Goal: Task Accomplishment & Management: Use online tool/utility

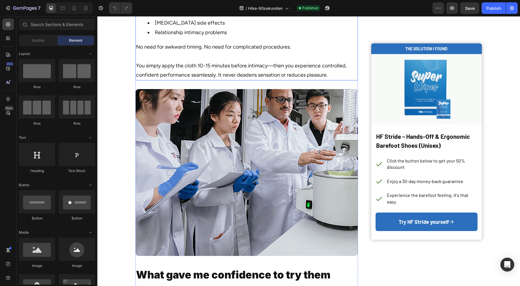
scroll to position [1119, 0]
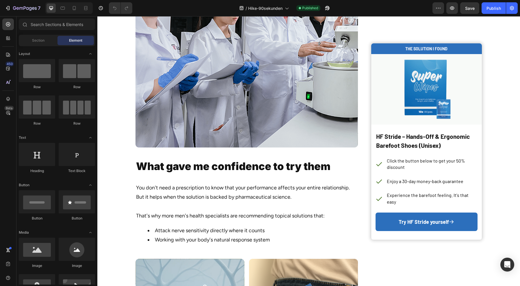
click at [491, 8] on div "Publish" at bounding box center [493, 8] width 14 height 6
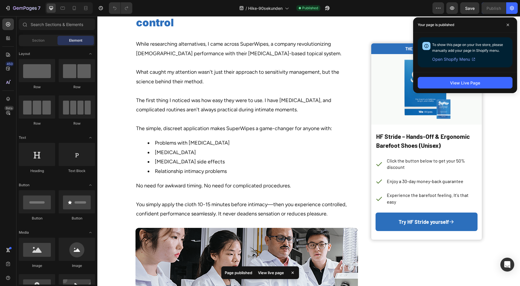
scroll to position [866, 0]
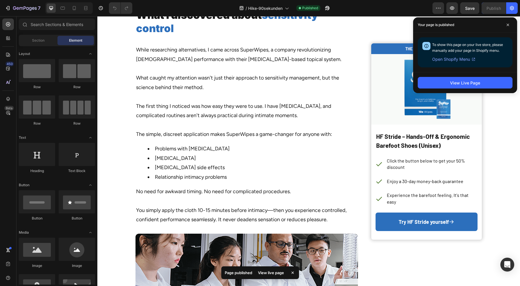
click at [507, 25] on icon at bounding box center [507, 24] width 3 height 3
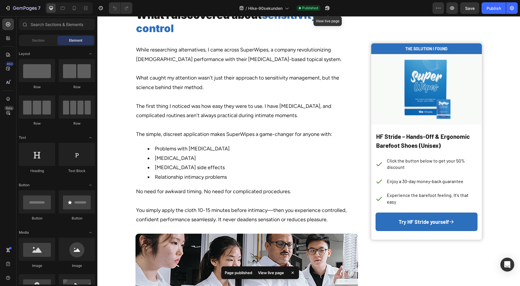
click at [327, 7] on icon "button" at bounding box center [327, 8] width 4 height 4
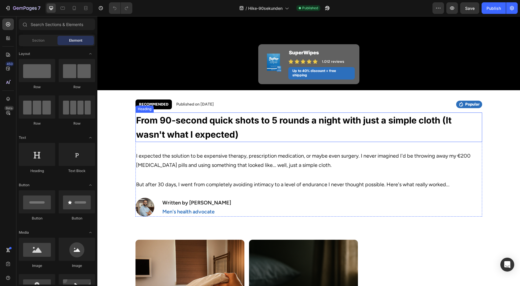
scroll to position [289, 0]
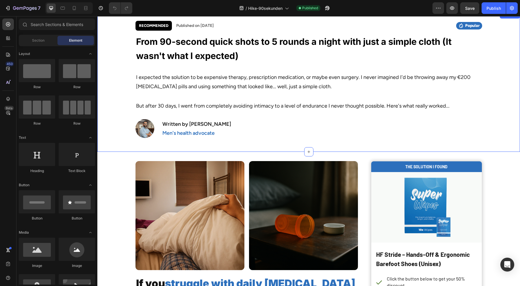
click at [140, 133] on img at bounding box center [144, 128] width 19 height 19
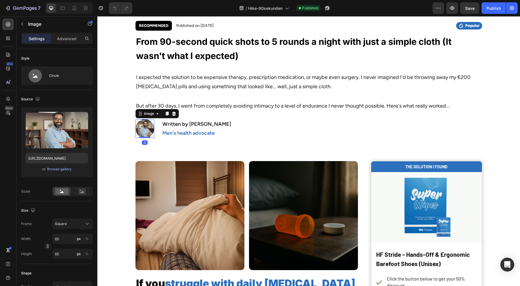
click at [60, 142] on input "file" at bounding box center [57, 140] width 40 height 10
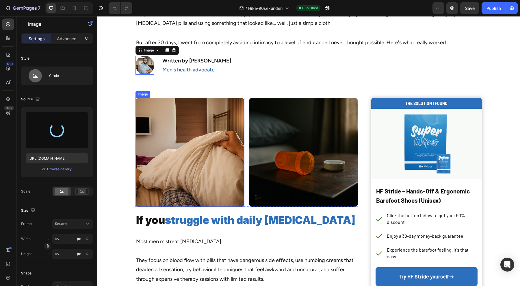
scroll to position [361, 0]
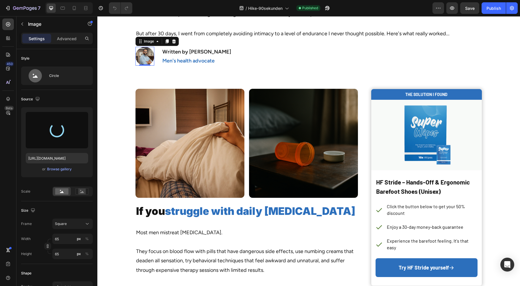
type input "[URL][DOMAIN_NAME]"
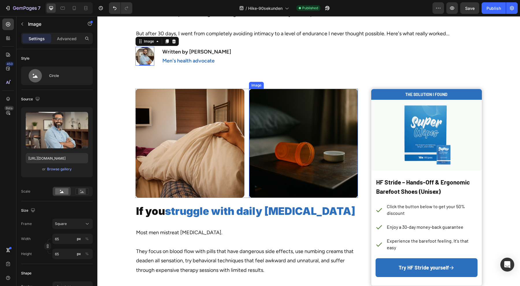
click at [306, 163] on img at bounding box center [303, 143] width 109 height 109
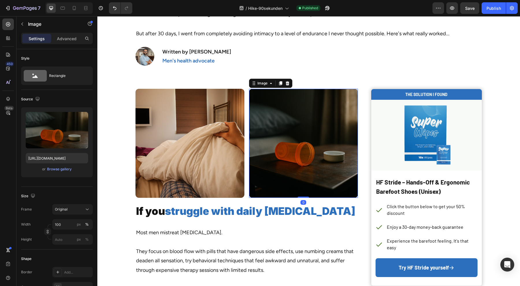
click at [60, 141] on input "file" at bounding box center [57, 140] width 40 height 10
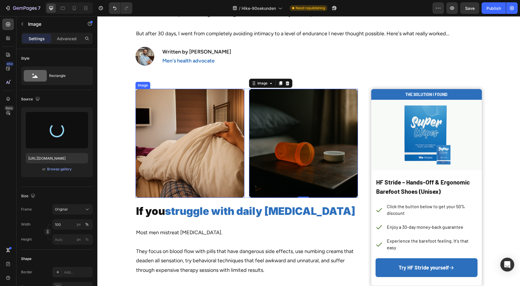
type input "[URL][DOMAIN_NAME]"
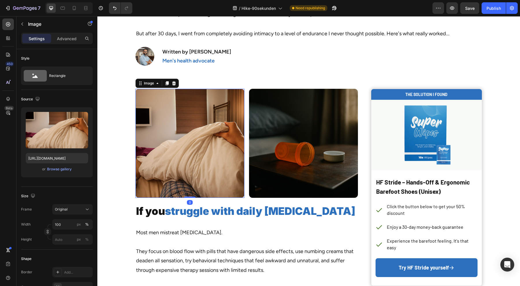
click at [59, 141] on input "file" at bounding box center [57, 140] width 40 height 10
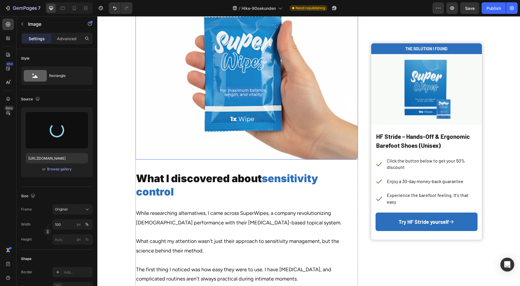
scroll to position [830, 0]
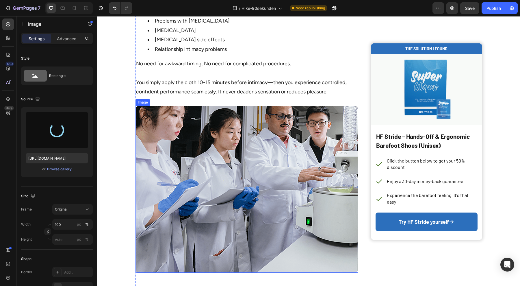
type input "[URL][DOMAIN_NAME]"
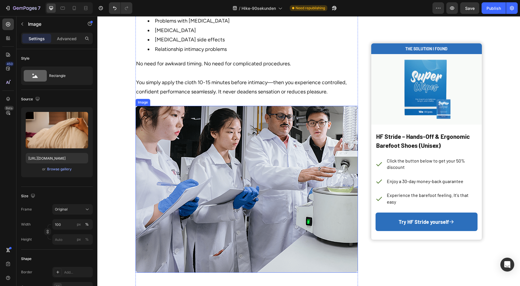
scroll to position [1155, 0]
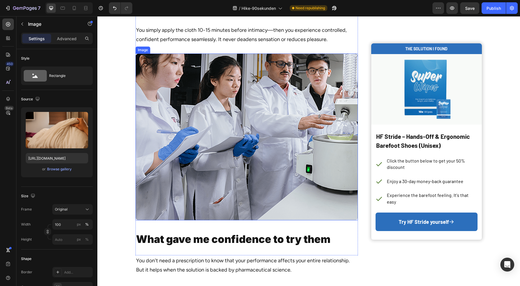
click at [195, 146] on img at bounding box center [246, 136] width 222 height 167
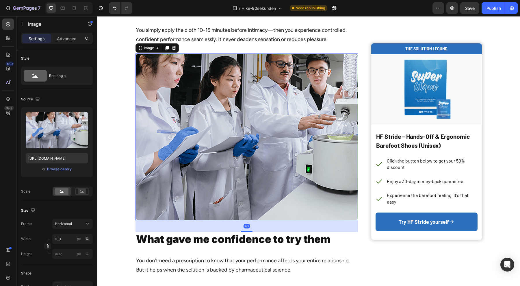
click at [59, 140] on input "file" at bounding box center [57, 140] width 40 height 10
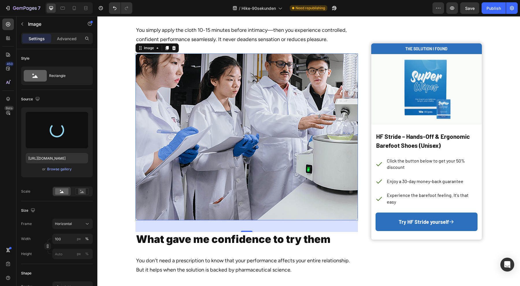
type input "[URL][DOMAIN_NAME]"
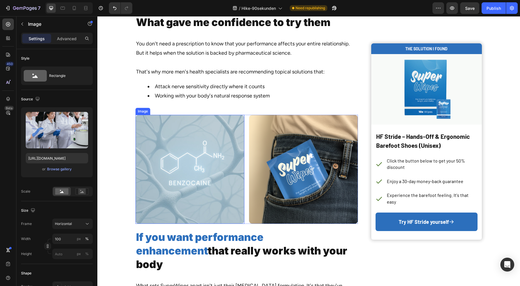
scroll to position [1408, 0]
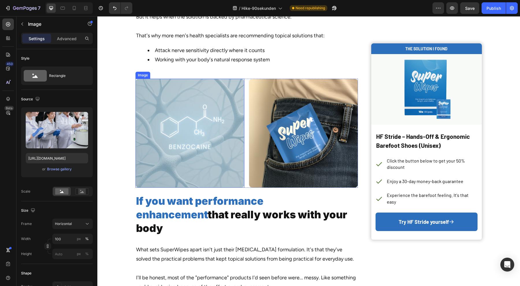
click at [191, 137] on img at bounding box center [189, 133] width 109 height 109
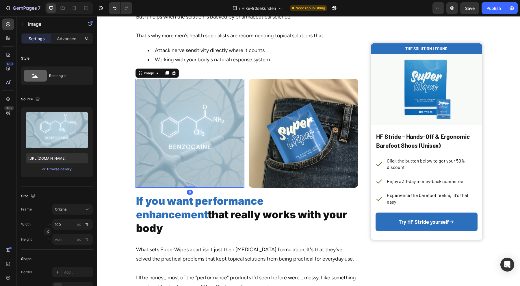
click at [59, 137] on input "file" at bounding box center [57, 140] width 40 height 10
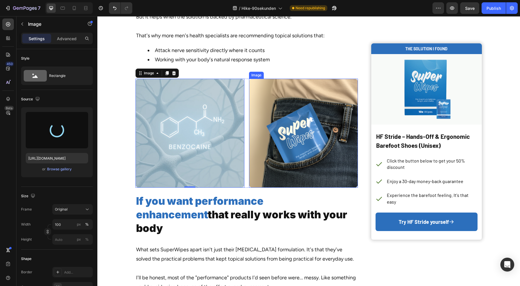
type input "[URL][DOMAIN_NAME]"
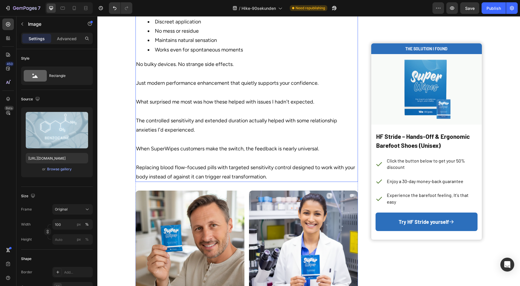
scroll to position [1769, 0]
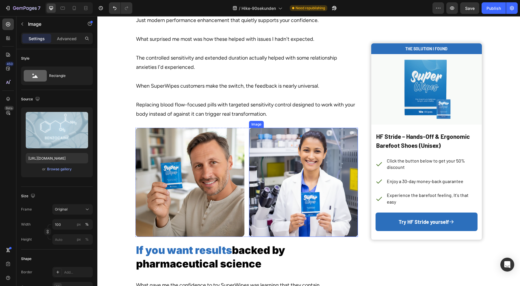
click at [295, 192] on img at bounding box center [303, 182] width 109 height 109
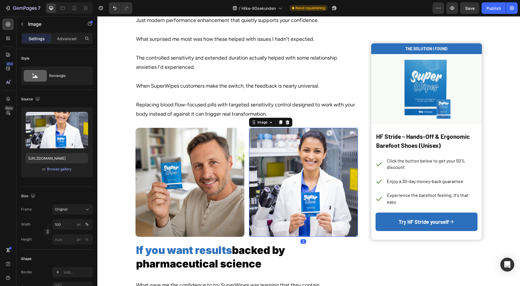
click at [56, 142] on input "file" at bounding box center [57, 140] width 40 height 10
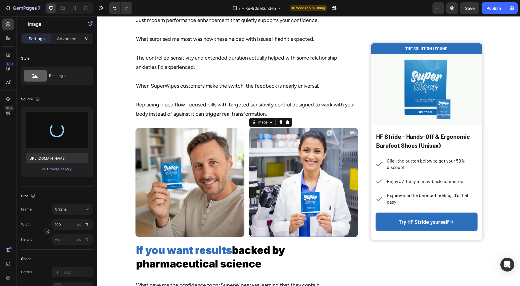
type input "[URL][DOMAIN_NAME]"
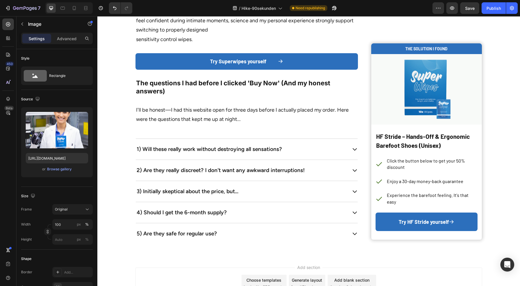
scroll to position [2656, 0]
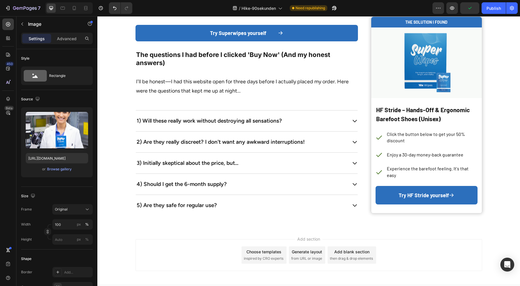
click at [493, 8] on div "Publish" at bounding box center [493, 8] width 14 height 6
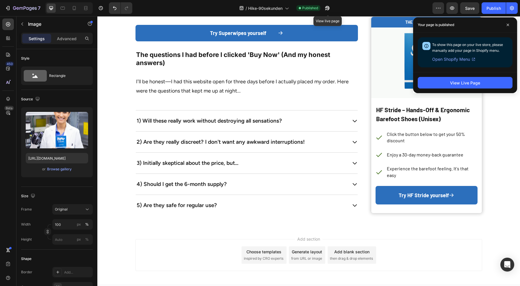
click at [325, 7] on icon "button" at bounding box center [327, 8] width 6 height 6
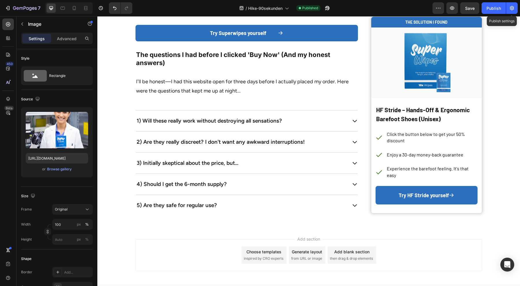
click at [515, 8] on button "button" at bounding box center [512, 8] width 12 height 12
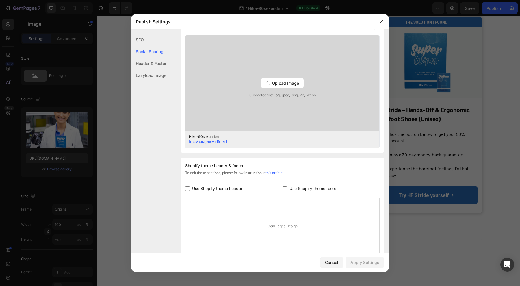
scroll to position [197, 0]
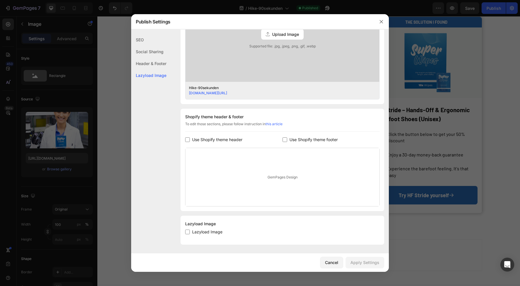
click at [380, 18] on button "button" at bounding box center [381, 21] width 9 height 9
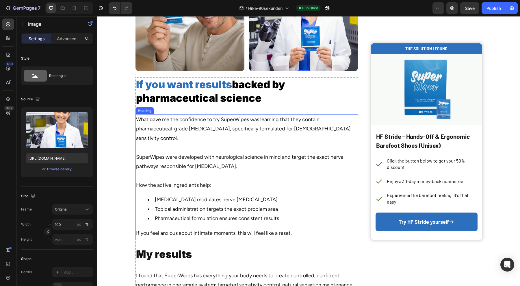
scroll to position [1826, 0]
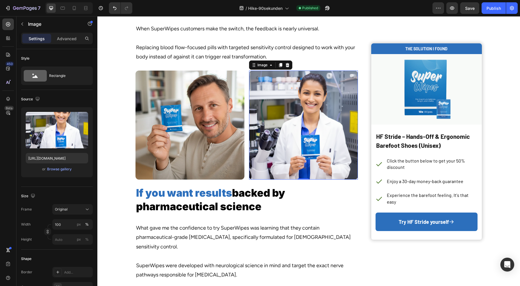
click at [291, 147] on img at bounding box center [303, 124] width 109 height 109
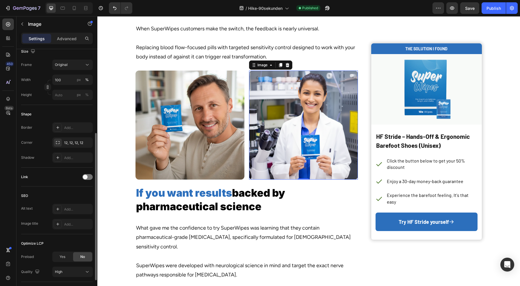
scroll to position [182, 0]
